Goal: Task Accomplishment & Management: Manage account settings

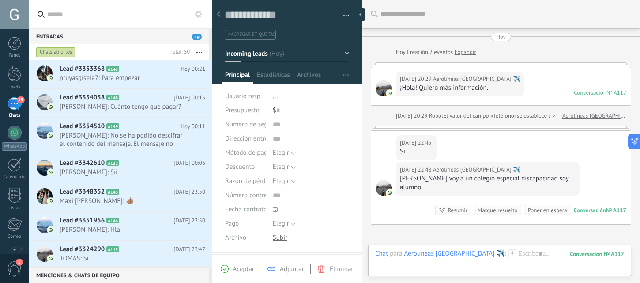
click at [359, 12] on div at bounding box center [360, 14] width 9 height 13
type textarea "**********"
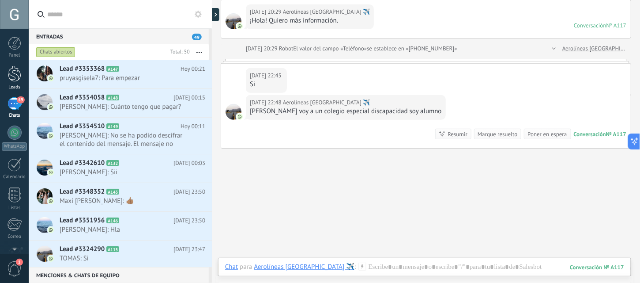
click at [17, 83] on link "Leads" at bounding box center [14, 77] width 29 height 25
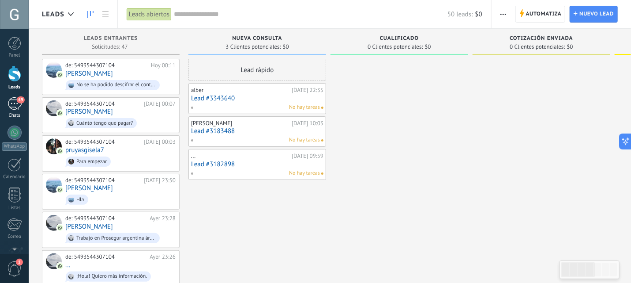
click at [11, 98] on div "49" at bounding box center [15, 103] width 14 height 13
